Goal: Transaction & Acquisition: Download file/media

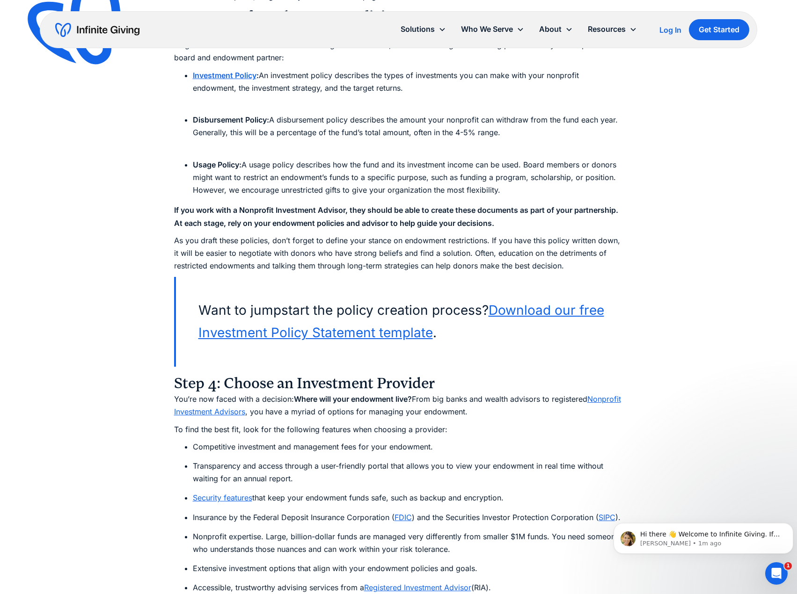
scroll to position [4072, 0]
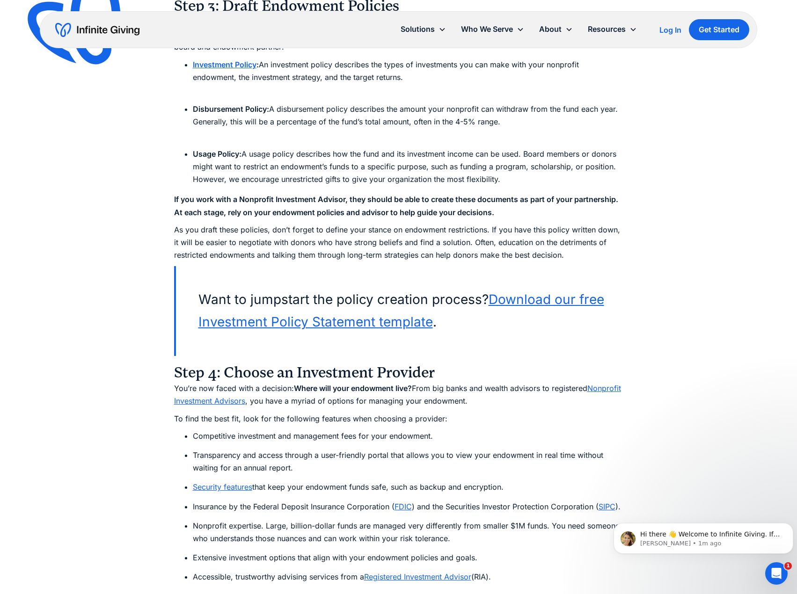
click at [213, 319] on link "Download our free Investment Policy Statement template" at bounding box center [401, 311] width 406 height 38
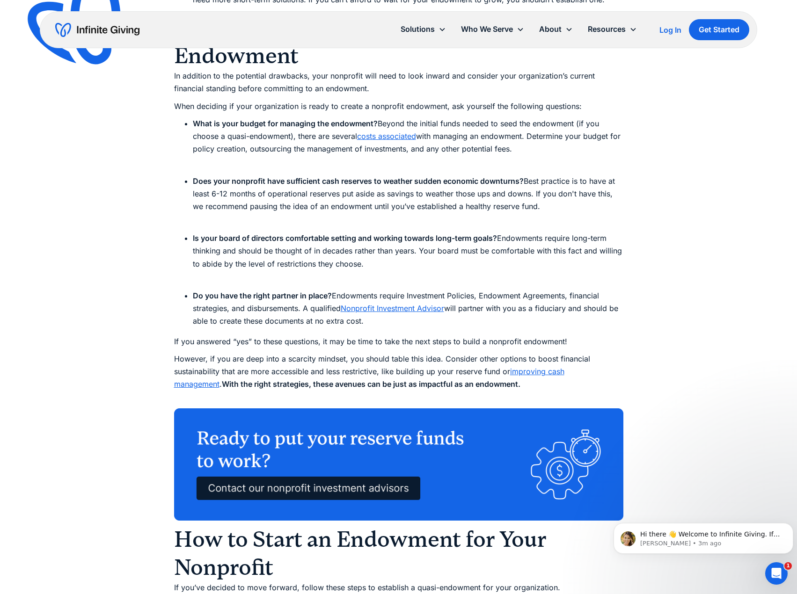
scroll to position [2967, 0]
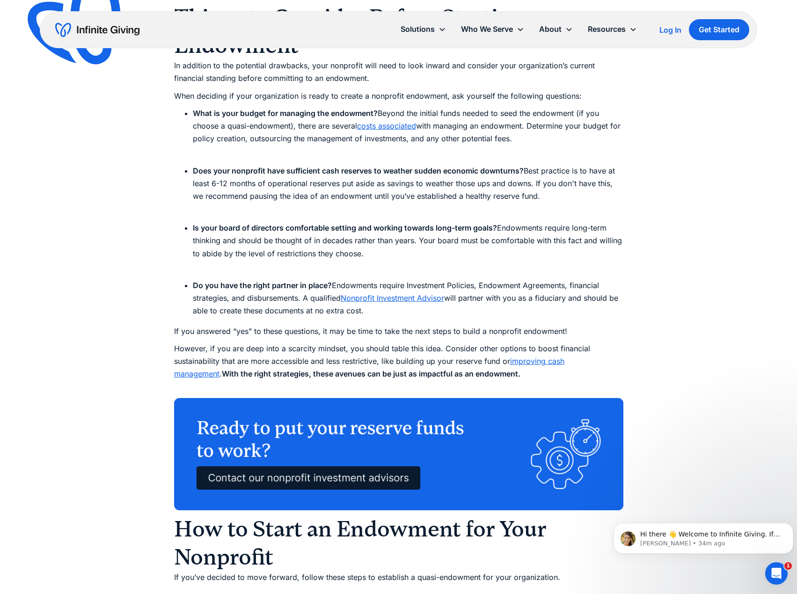
click at [159, 229] on div "Ultimate Guides Nonprofit Endowments: Ultimate Guide to Building Your Fund Is s…" at bounding box center [398, 3] width 797 height 5941
